Goal: Information Seeking & Learning: Learn about a topic

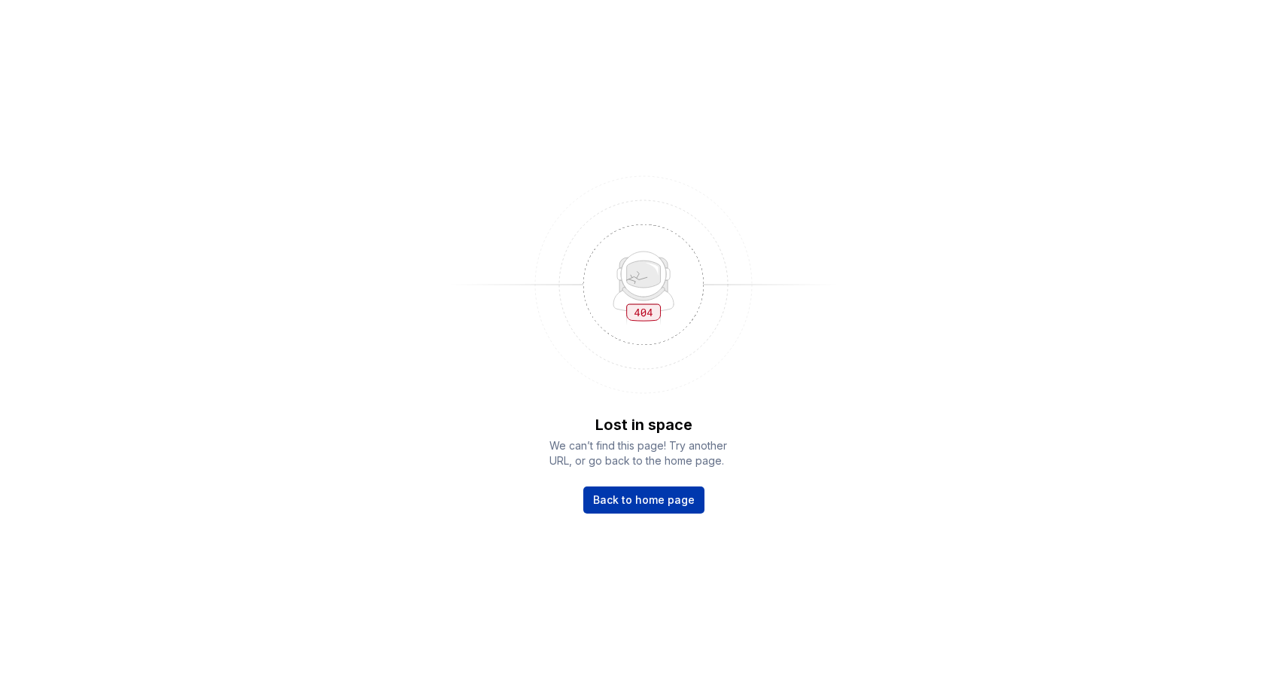
click at [665, 493] on span "Back to home page" at bounding box center [644, 499] width 102 height 15
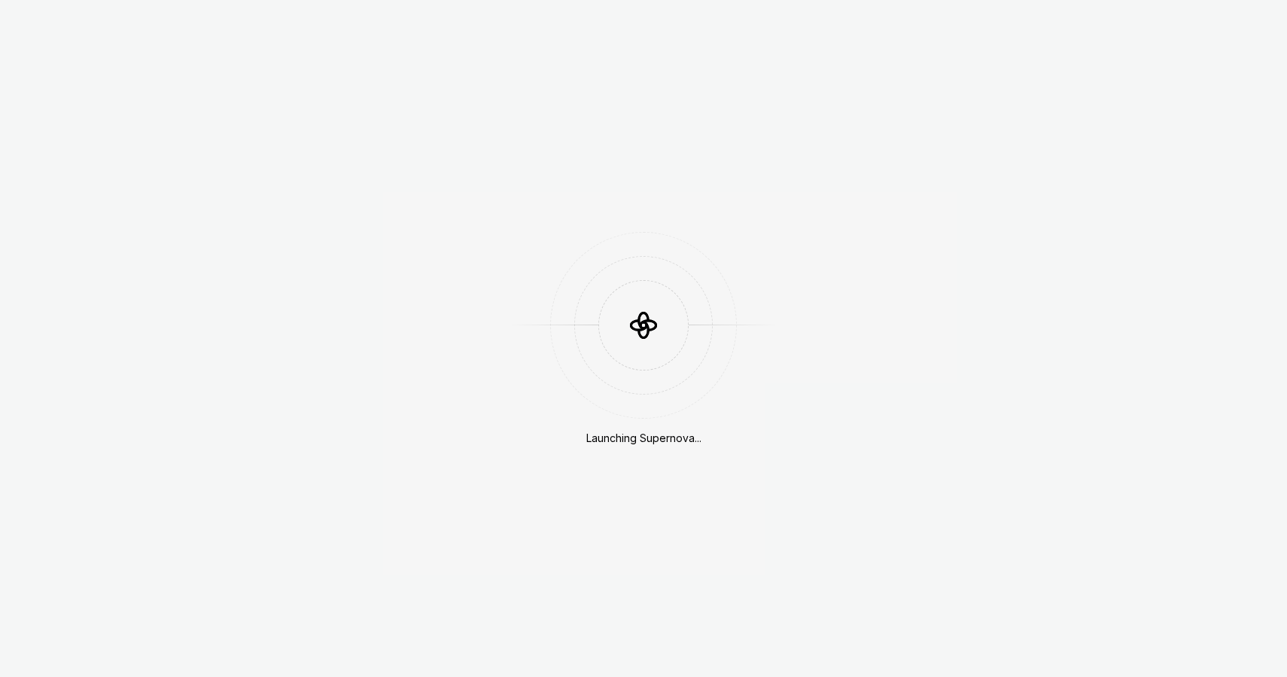
click at [315, 192] on div "Launching Supernova..." at bounding box center [643, 338] width 1287 height 677
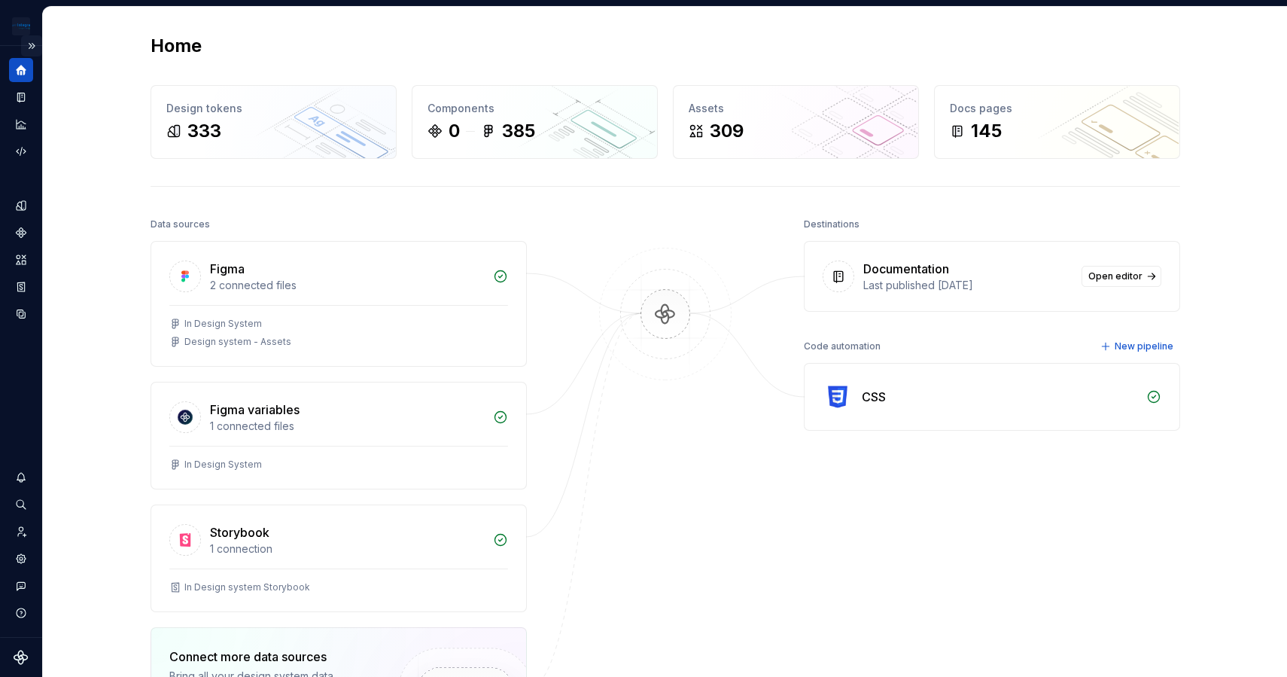
click at [33, 50] on button "Expand sidebar" at bounding box center [31, 45] width 21 height 21
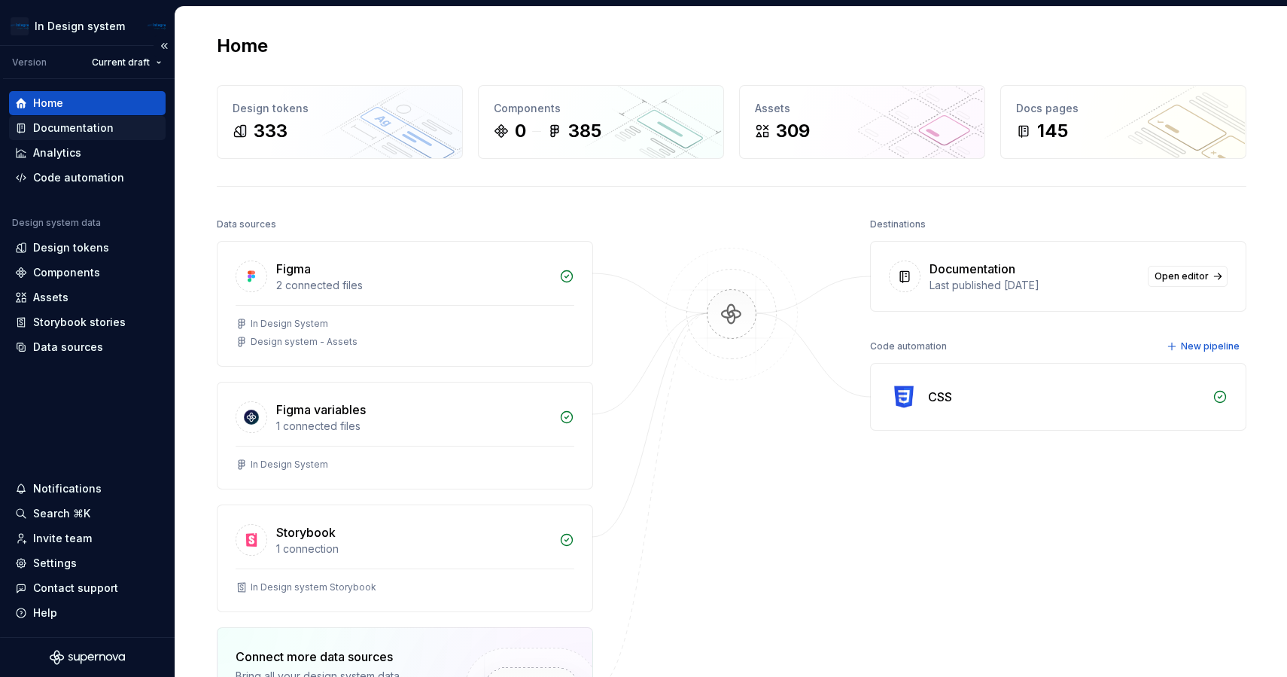
click at [85, 132] on div "Documentation" at bounding box center [73, 127] width 81 height 15
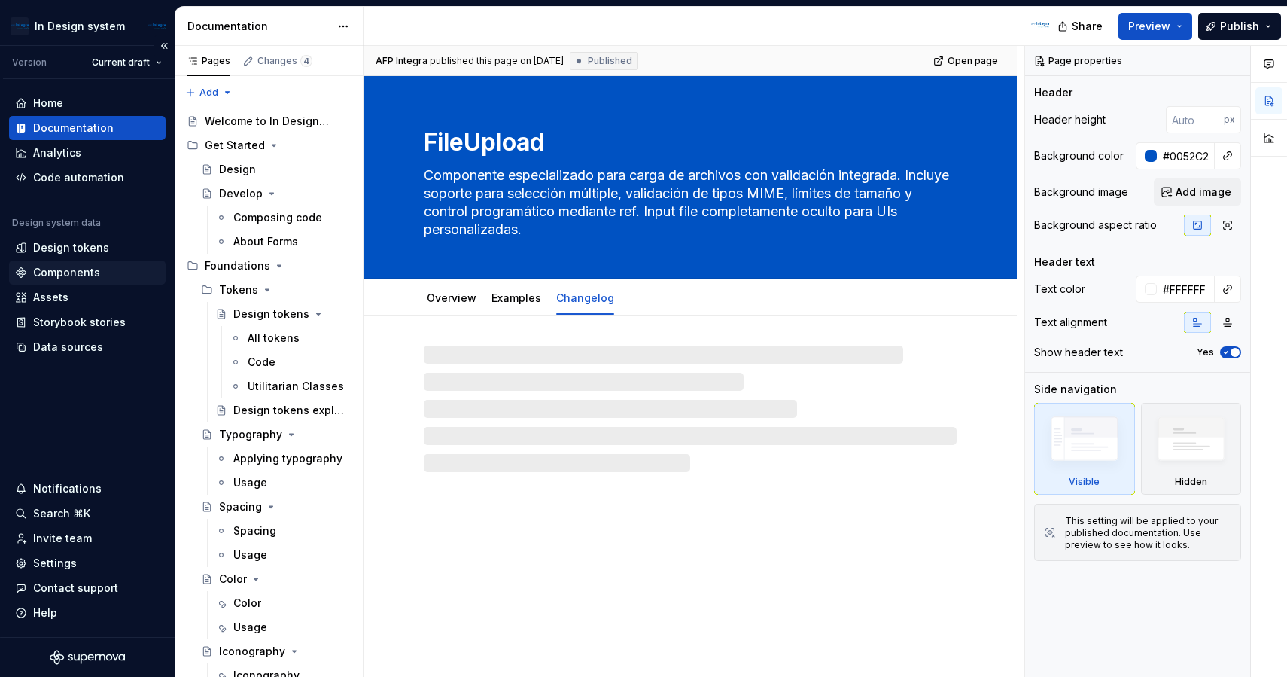
click at [115, 282] on div "Components" at bounding box center [87, 272] width 157 height 24
type textarea "*"
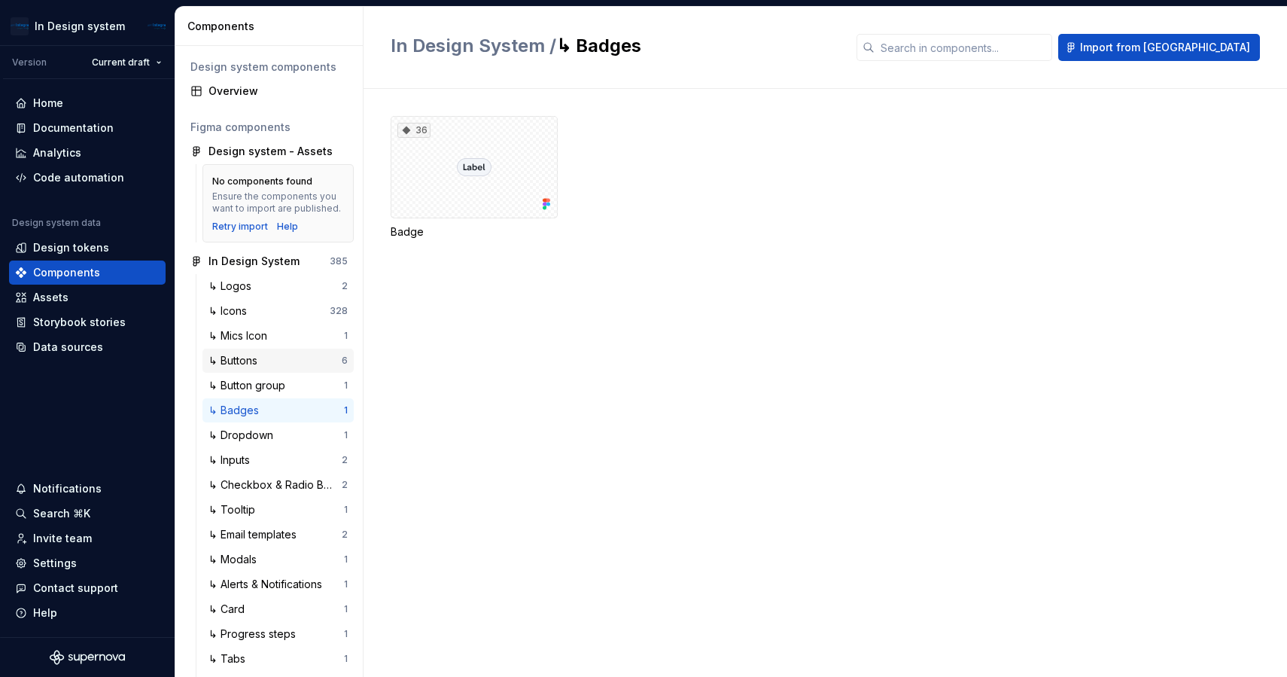
click at [300, 363] on div "↳ Buttons" at bounding box center [274, 360] width 133 height 15
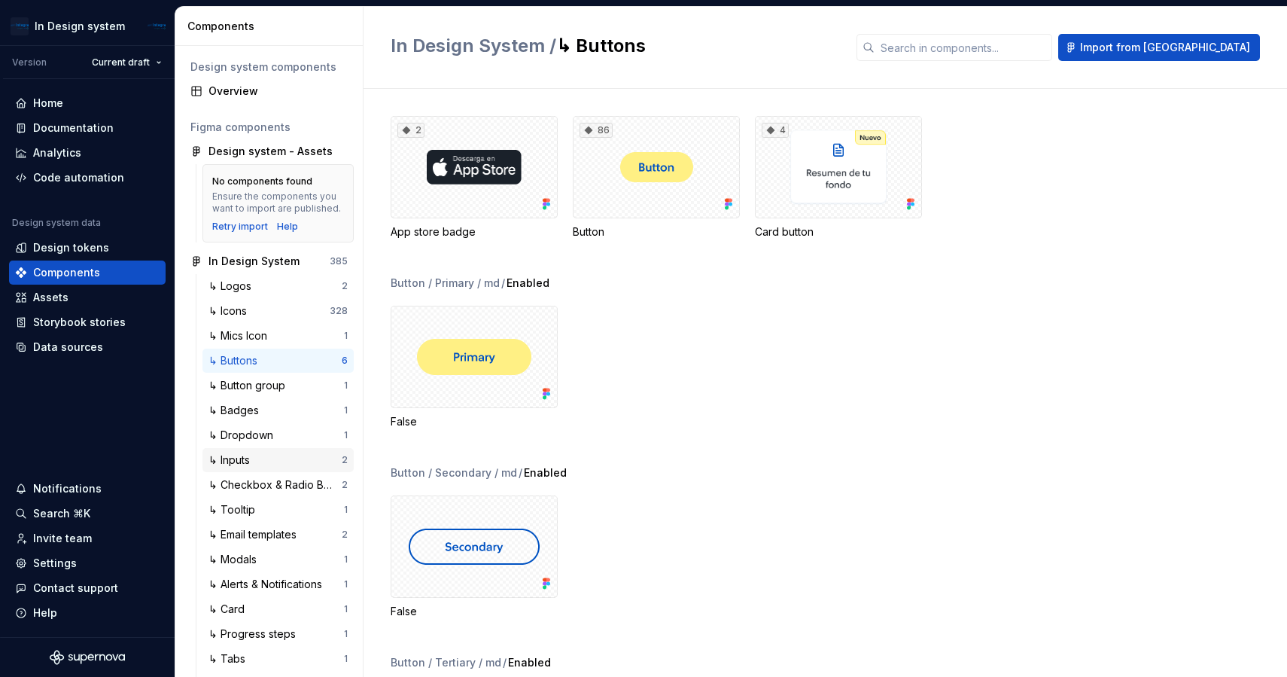
click at [270, 460] on div "↳ Inputs" at bounding box center [274, 459] width 133 height 15
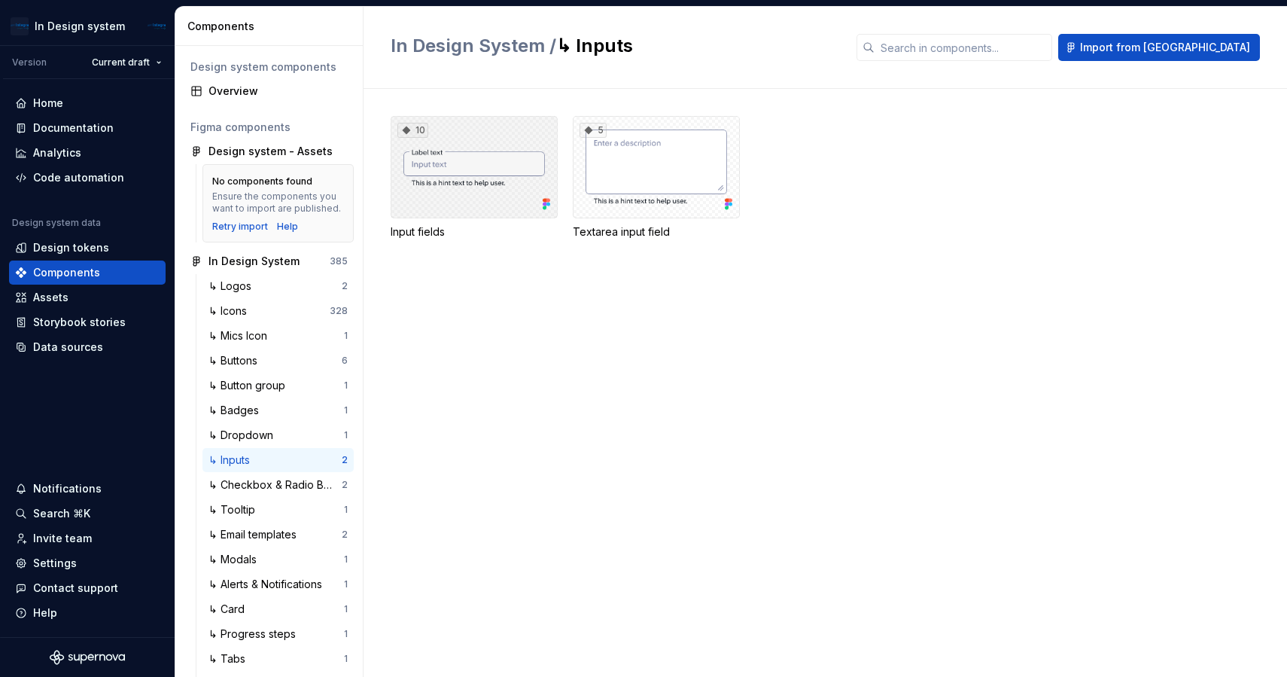
click at [479, 172] on div "10" at bounding box center [474, 167] width 167 height 102
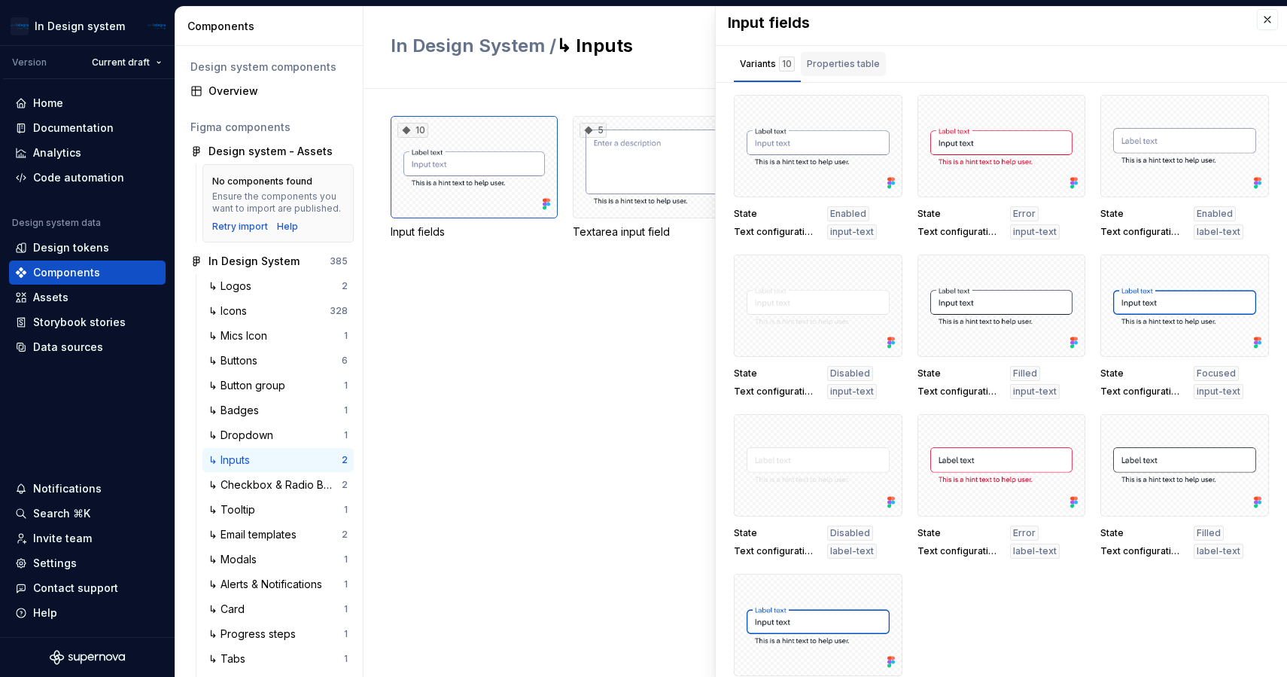
click at [854, 69] on div "Properties table" at bounding box center [843, 63] width 73 height 15
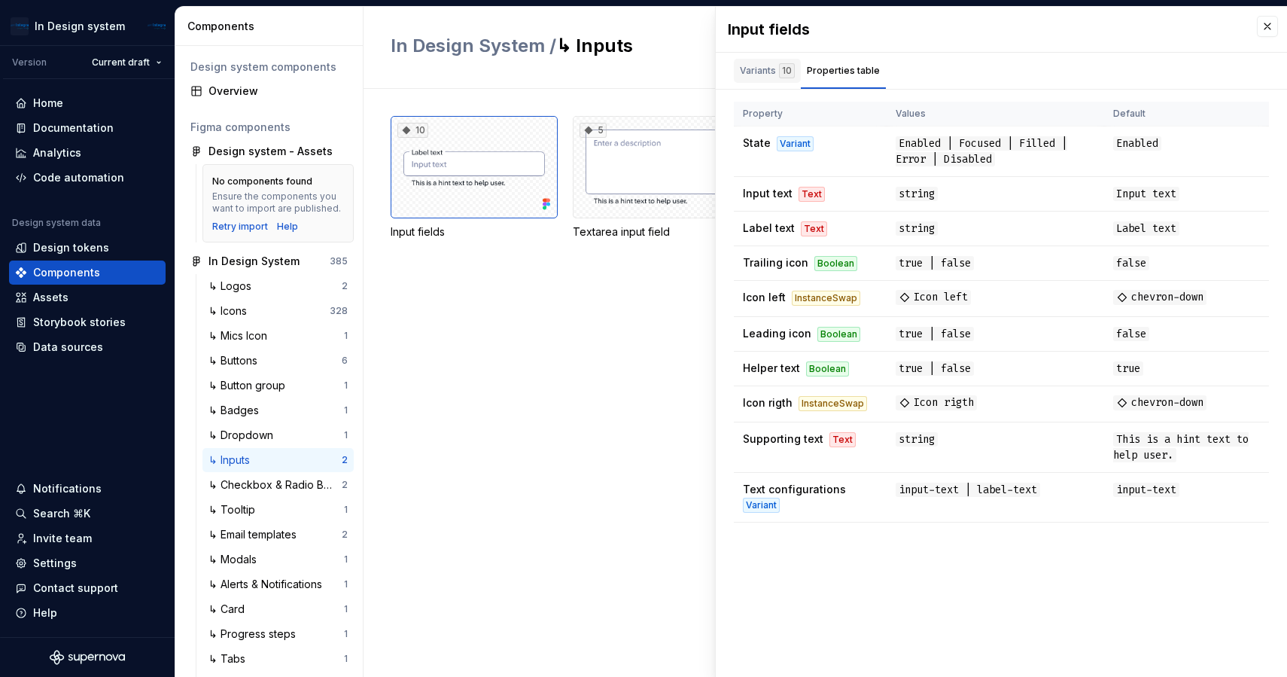
click at [760, 81] on div "Variants 10" at bounding box center [767, 71] width 67 height 24
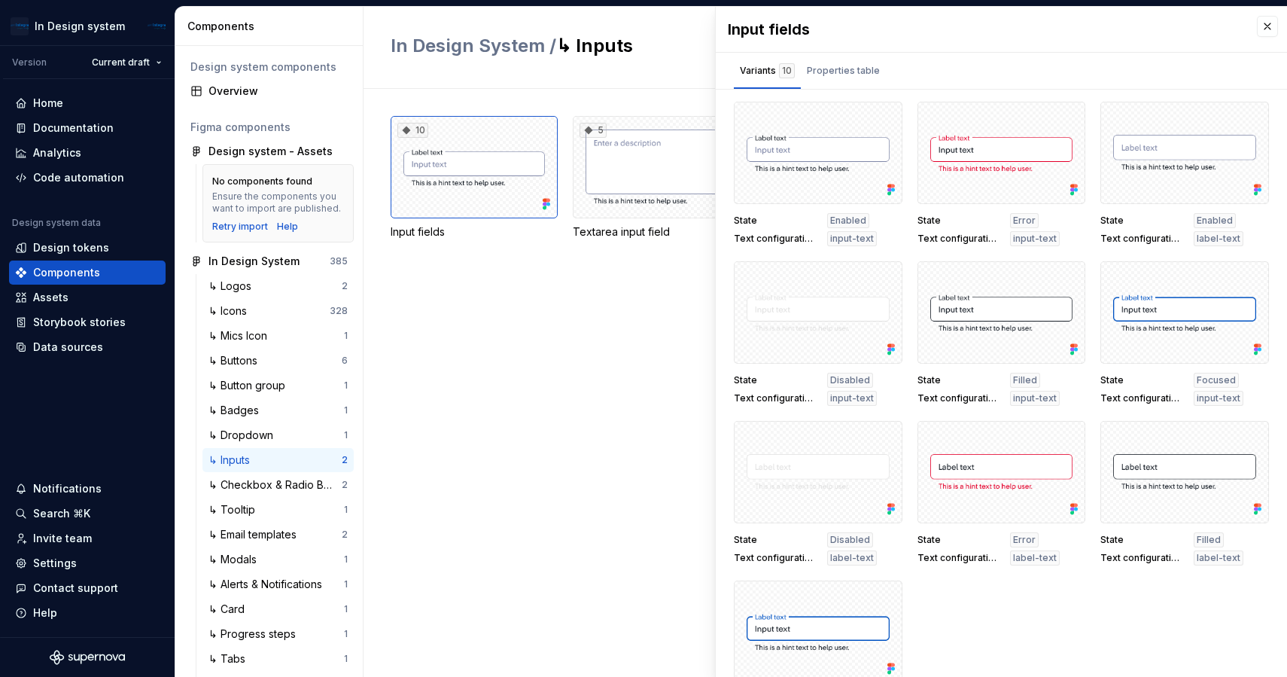
click at [603, 314] on div "10 Input fields 5 Textarea input field" at bounding box center [839, 383] width 896 height 588
click at [806, 78] on div "Properties table" at bounding box center [843, 71] width 85 height 24
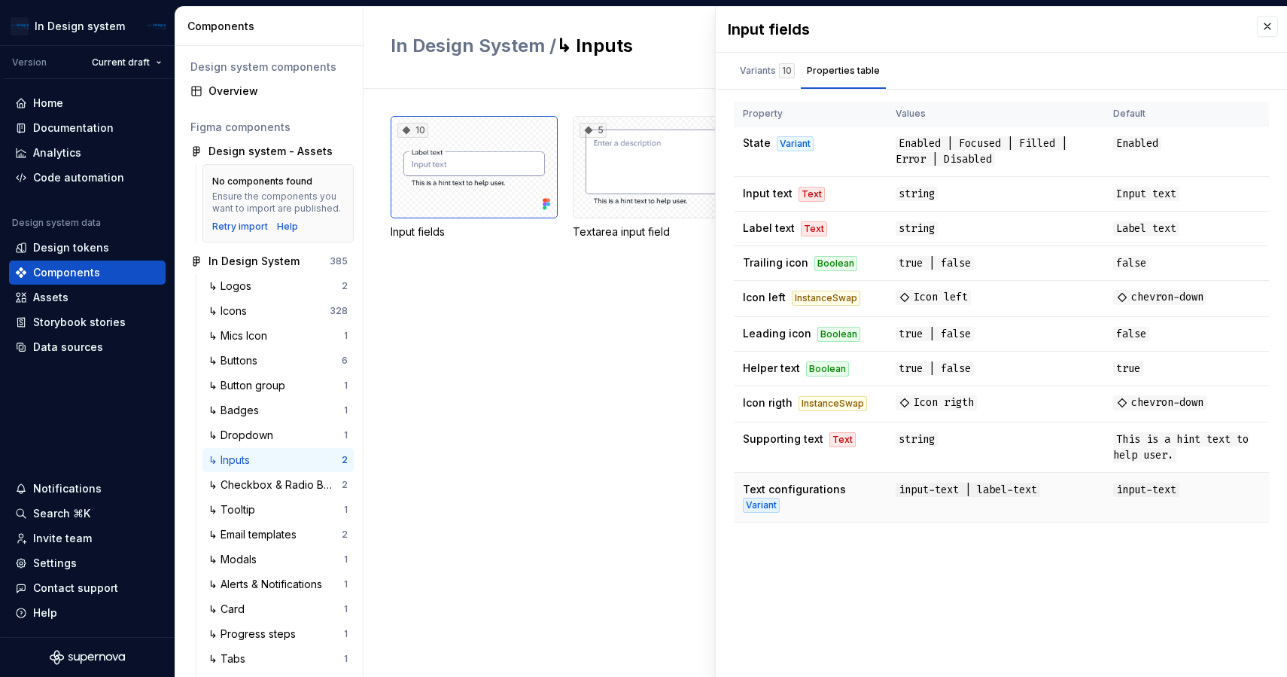
click at [901, 491] on span "input-text | label-text" at bounding box center [968, 489] width 144 height 14
